Goal: Task Accomplishment & Management: Complete application form

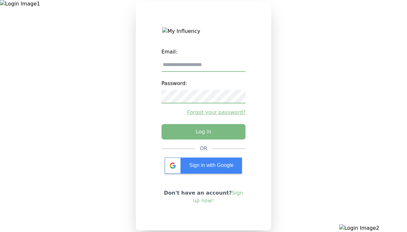
click at [204, 67] on input "email" at bounding box center [204, 65] width 84 height 14
type input "**********"
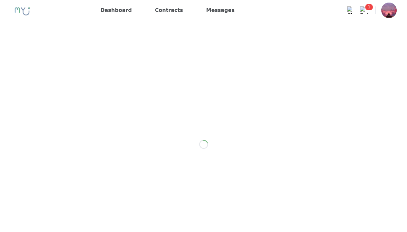
scroll to position [913, 0]
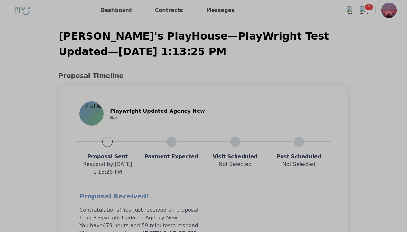
scroll to position [516, 0]
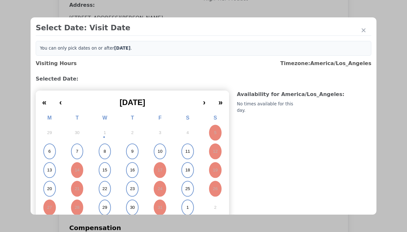
click at [104, 170] on abbr "15" at bounding box center [104, 170] width 5 height 6
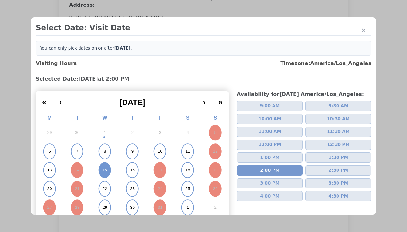
click at [161, 108] on div "Please Select Submission Date" at bounding box center [161, 104] width 66 height 6
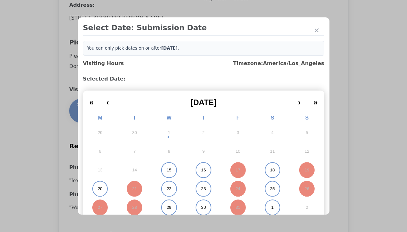
click at [167, 170] on abbr "15" at bounding box center [169, 170] width 5 height 6
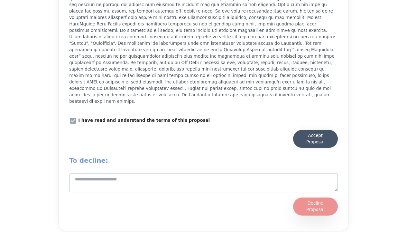
click at [316, 134] on div "Accept Proposal" at bounding box center [316, 138] width 32 height 13
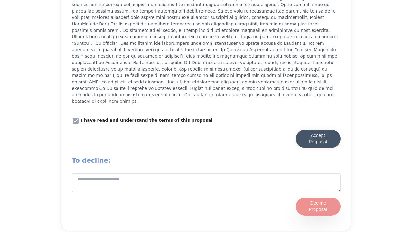
scroll to position [894, 0]
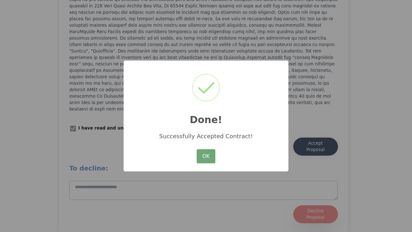
click at [206, 157] on button "OK" at bounding box center [206, 156] width 19 height 14
